Goal: Task Accomplishment & Management: Use online tool/utility

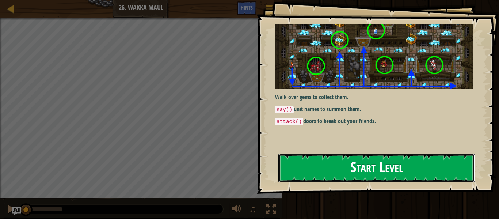
click at [362, 177] on button "Start Level" at bounding box center [377, 168] width 197 height 29
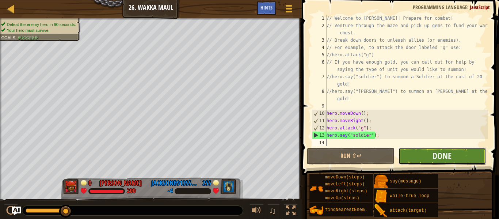
click at [407, 156] on button "Done" at bounding box center [443, 156] width 88 height 17
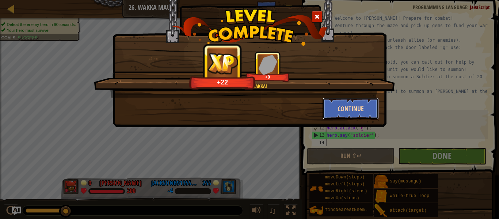
click at [356, 106] on button "Continue" at bounding box center [351, 109] width 57 height 22
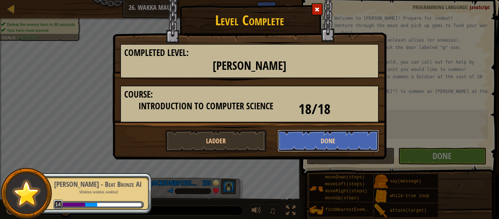
click at [306, 140] on button "Done" at bounding box center [329, 141] width 102 height 22
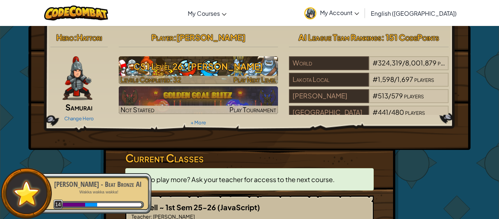
click at [221, 62] on h3 "CS1 Level 26: Wakka Maul" at bounding box center [199, 66] width 160 height 16
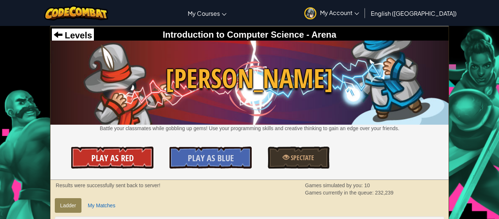
click at [93, 165] on link "Play As Red" at bounding box center [112, 158] width 82 height 22
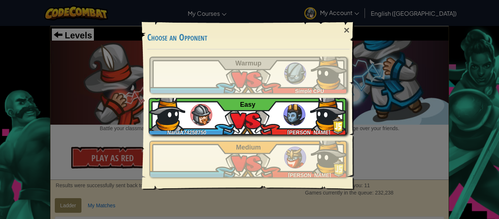
click at [307, 119] on div "NanaA74258750 Owen Barber Easy" at bounding box center [248, 116] width 198 height 37
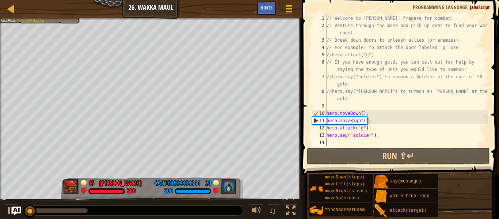
click at [450, 114] on div "// Welcome to [PERSON_NAME]! Prepare for combat! // Venture through the maze an…" at bounding box center [406, 88] width 163 height 146
type textarea "hero.moveDown();"
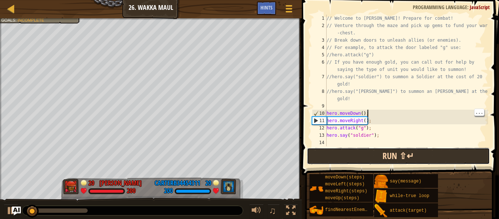
click at [450, 152] on button "Run ⇧↵" at bounding box center [398, 156] width 183 height 17
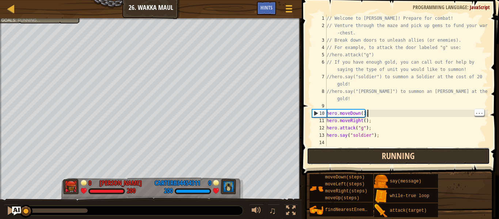
click at [446, 160] on button "Running" at bounding box center [398, 156] width 183 height 17
click at [449, 155] on button "Running" at bounding box center [398, 156] width 183 height 17
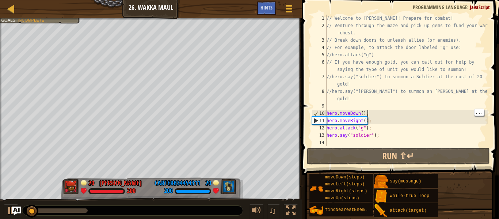
click at [90, 212] on div at bounding box center [132, 211] width 221 height 10
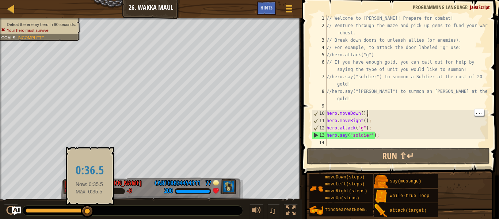
drag, startPoint x: 37, startPoint y: 210, endPoint x: 90, endPoint y: 212, distance: 53.1
click at [90, 212] on div at bounding box center [87, 211] width 13 height 13
